Goal: Navigation & Orientation: Find specific page/section

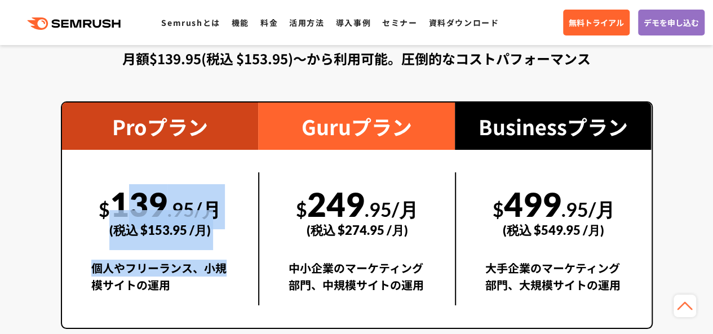
click at [230, 274] on div "$ 139 .95/月 (税込 $153.95 /月) 個人やフリーランス、小規模サイトの運用" at bounding box center [160, 238] width 197 height 133
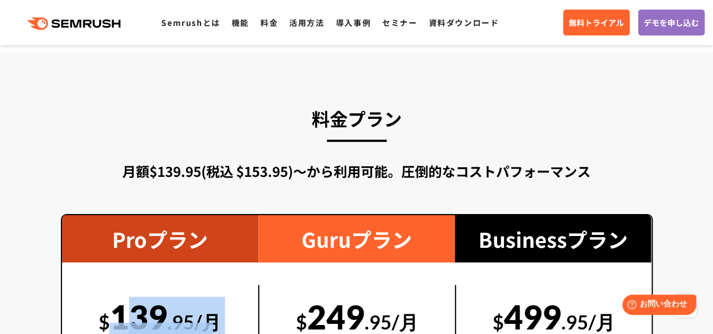
scroll to position [1578, 0]
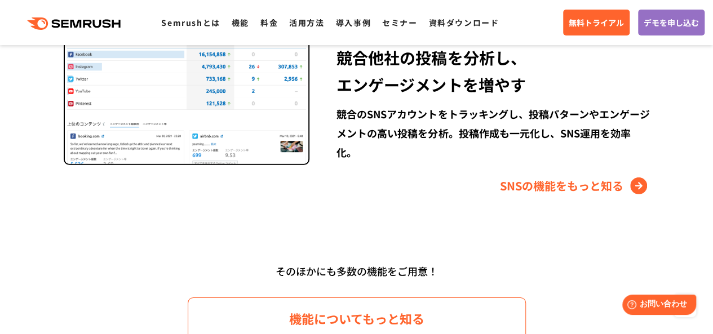
drag, startPoint x: 231, startPoint y: 273, endPoint x: 225, endPoint y: 262, distance: 12.6
click at [225, 262] on div "そのほかにも多数の機能をご用意！" at bounding box center [357, 271] width 648 height 21
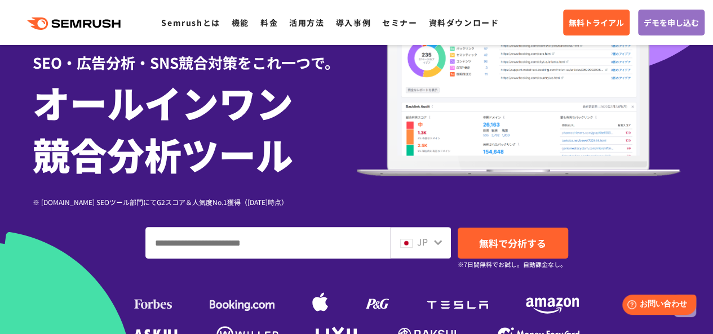
scroll to position [0, 0]
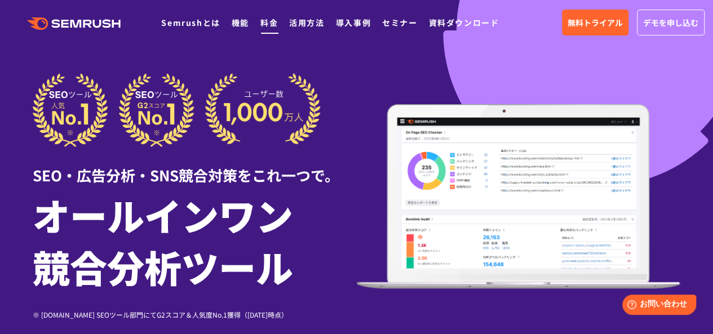
click at [260, 23] on link "料金" at bounding box center [268, 22] width 17 height 11
